Goal: Find specific page/section: Find specific page/section

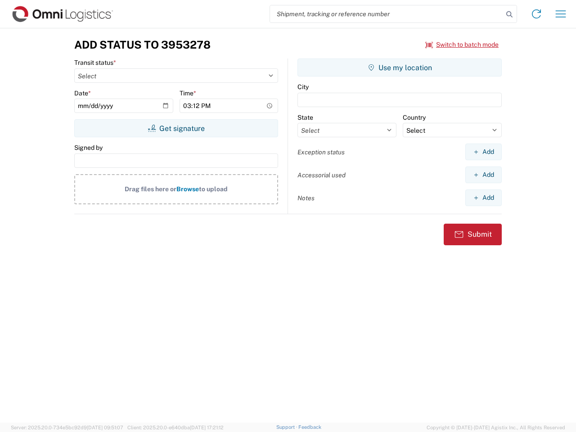
click at [387, 14] on input "search" at bounding box center [386, 13] width 233 height 17
click at [509, 14] on icon at bounding box center [509, 14] width 13 height 13
click at [536, 14] on icon at bounding box center [536, 14] width 14 height 14
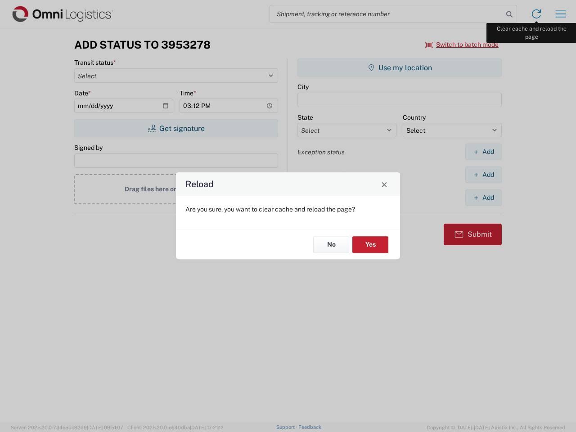
click at [561, 14] on div "Reload Are you sure, you want to clear cache and reload the page? No Yes" at bounding box center [288, 216] width 576 height 432
click at [462, 45] on div "Reload Are you sure, you want to clear cache and reload the page? No Yes" at bounding box center [288, 216] width 576 height 432
click at [176, 128] on div "Reload Are you sure, you want to clear cache and reload the page? No Yes" at bounding box center [288, 216] width 576 height 432
click at [400, 68] on div "Reload Are you sure, you want to clear cache and reload the page? No Yes" at bounding box center [288, 216] width 576 height 432
click at [483, 152] on div "Reload Are you sure, you want to clear cache and reload the page? No Yes" at bounding box center [288, 216] width 576 height 432
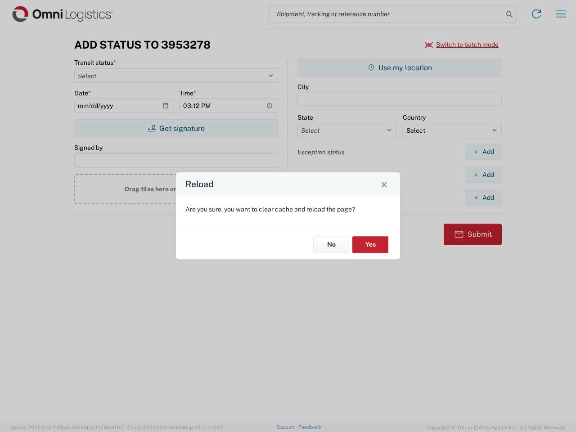
click at [483, 175] on div "Reload Are you sure, you want to clear cache and reload the page? No Yes" at bounding box center [288, 216] width 576 height 432
click at [483, 198] on div "Reload Are you sure, you want to clear cache and reload the page? No Yes" at bounding box center [288, 216] width 576 height 432
